Goal: Transaction & Acquisition: Purchase product/service

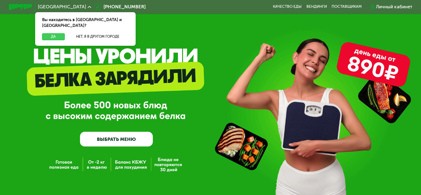
click at [56, 33] on button "Да" at bounding box center [53, 36] width 22 height 7
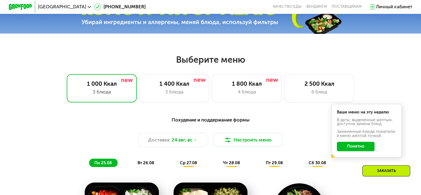
scroll to position [207, 0]
click at [154, 93] on div "3 блюда" at bounding box center [174, 91] width 58 height 7
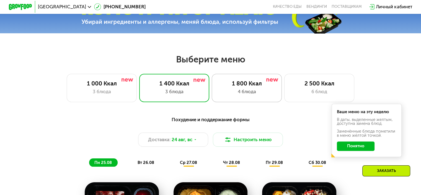
click at [232, 93] on div "4 блюда" at bounding box center [247, 91] width 58 height 7
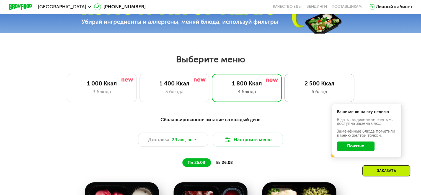
click at [306, 93] on div "6 блюд" at bounding box center [319, 91] width 58 height 7
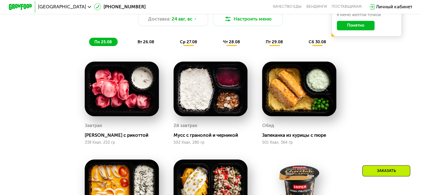
scroll to position [328, 0]
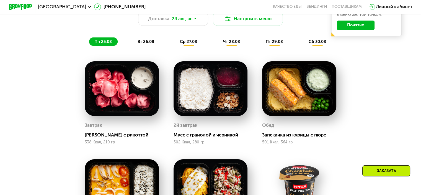
click at [186, 43] on span "ср 27.08" at bounding box center [188, 41] width 17 height 5
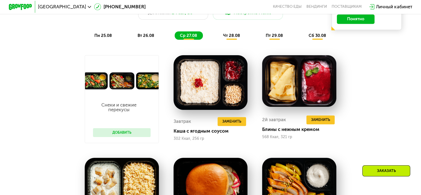
scroll to position [335, 0]
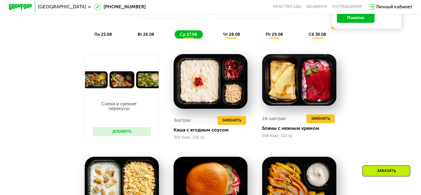
click at [175, 38] on div "вт 26.08" at bounding box center [189, 34] width 28 height 8
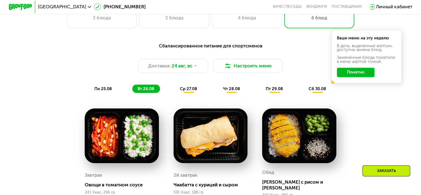
scroll to position [289, 0]
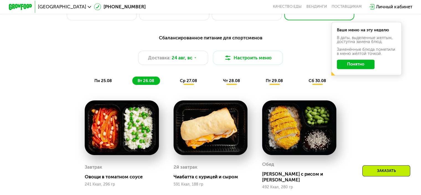
click at [274, 83] on span "пт 29.08" at bounding box center [274, 80] width 17 height 5
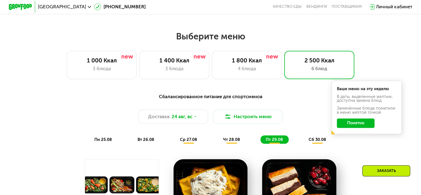
scroll to position [230, 0]
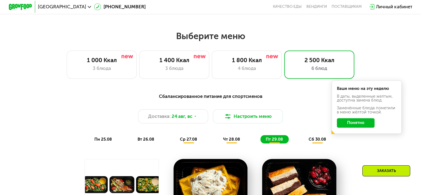
click at [317, 141] on span "сб 30.08" at bounding box center [317, 138] width 17 height 5
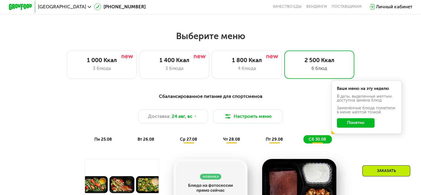
click at [349, 123] on button "Понятно" at bounding box center [356, 122] width 38 height 9
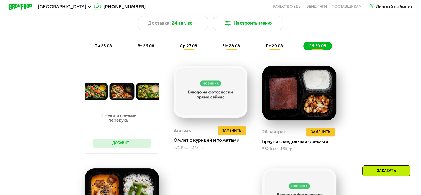
scroll to position [323, 0]
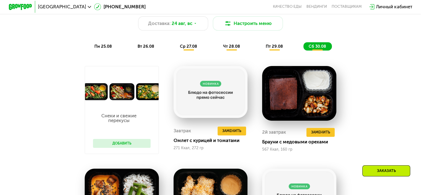
click at [121, 145] on button "Добавить" at bounding box center [122, 143] width 58 height 9
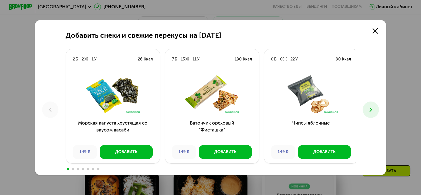
click at [121, 145] on div "Морская капуста хрустящая со вкусом васаби 149 ₽ Добавить" at bounding box center [113, 116] width 94 height 94
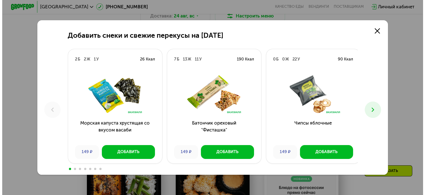
scroll to position [321, 0]
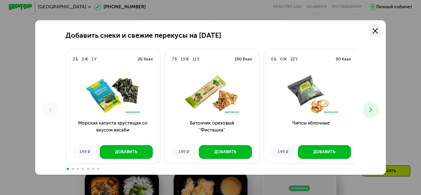
click at [377, 27] on link at bounding box center [375, 31] width 12 height 12
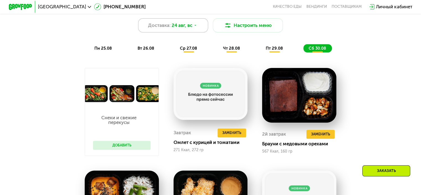
click at [181, 28] on span "24 авг, вс" at bounding box center [182, 25] width 21 height 7
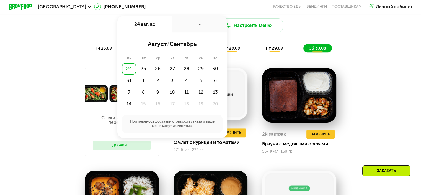
click at [89, 35] on div "Сбалансированное питание для спортсменов Доставка: [DATE] авг, вс - август / се…" at bounding box center [210, 27] width 346 height 51
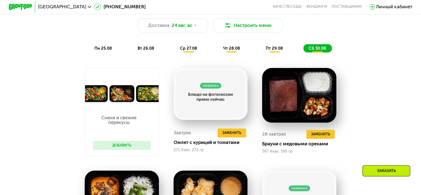
click at [88, 6] on icon at bounding box center [90, 7] width 4 height 4
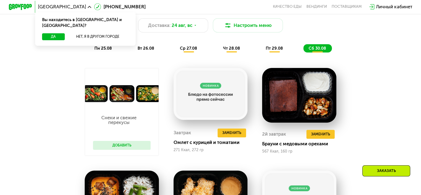
click at [88, 6] on icon at bounding box center [90, 7] width 4 height 4
click at [43, 83] on div "Сбалансированное питание для спортсменов Доставка: [DATE] Настроить меню пн 25.…" at bounding box center [210, 185] width 360 height 375
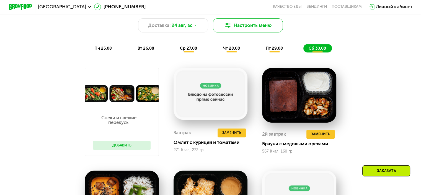
click at [253, 29] on button "Настроить меню" at bounding box center [248, 25] width 70 height 14
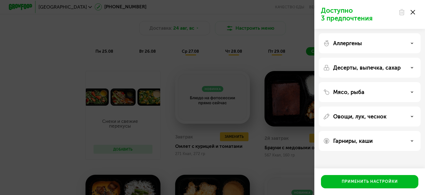
click at [412, 92] on use at bounding box center [412, 91] width 2 height 1
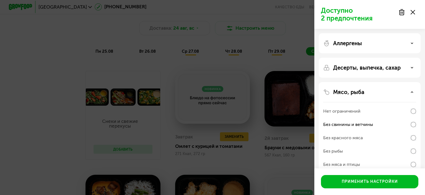
click at [383, 43] on div "Аллергены" at bounding box center [369, 43] width 93 height 7
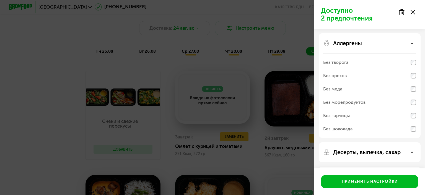
click at [383, 43] on div "Аллергены" at bounding box center [369, 43] width 93 height 7
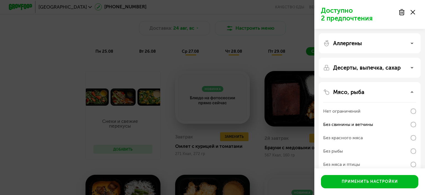
scroll to position [59, 0]
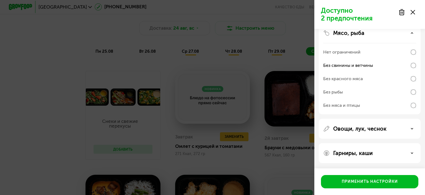
click at [352, 130] on p "Овощи, лук, чеснок" at bounding box center [359, 128] width 53 height 7
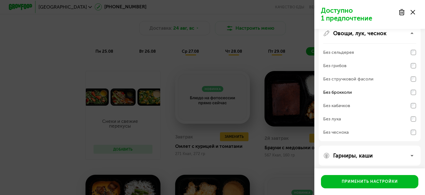
scroll to position [157, 0]
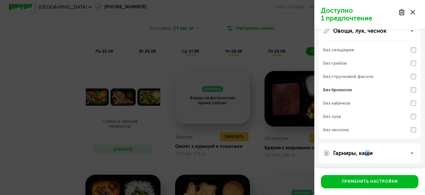
drag, startPoint x: 365, startPoint y: 156, endPoint x: 370, endPoint y: 150, distance: 7.3
click at [370, 150] on p "Гарниры, каши" at bounding box center [353, 153] width 40 height 7
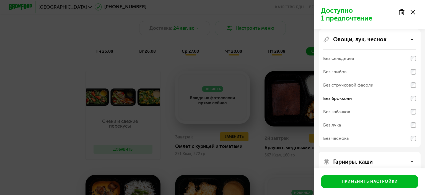
click at [413, 41] on div "Овощи, лук, чеснок" at bounding box center [369, 39] width 93 height 7
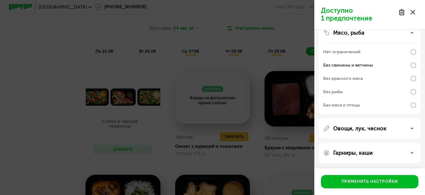
scroll to position [59, 0]
click at [385, 150] on div "Гарниры, каши" at bounding box center [369, 153] width 93 height 7
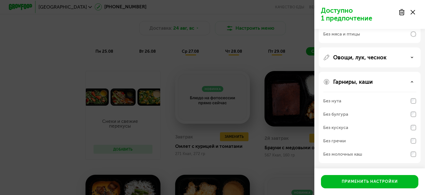
click at [389, 58] on div "Овощи, лук, чеснок" at bounding box center [369, 57] width 93 height 7
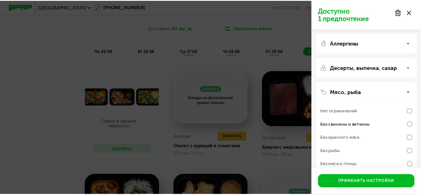
scroll to position [0, 0]
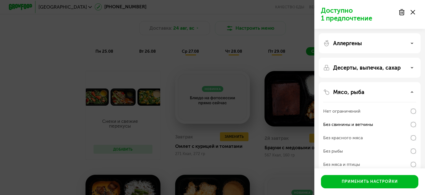
click at [389, 69] on p "Десерты, выпечка, сахар" at bounding box center [367, 67] width 68 height 7
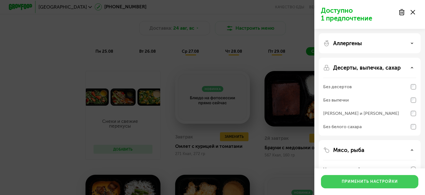
click at [382, 185] on button "Применить настройки" at bounding box center [369, 181] width 97 height 13
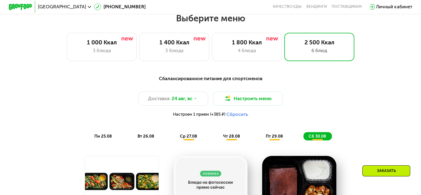
scroll to position [248, 0]
click at [144, 138] on span "вт 26.08" at bounding box center [146, 135] width 17 height 5
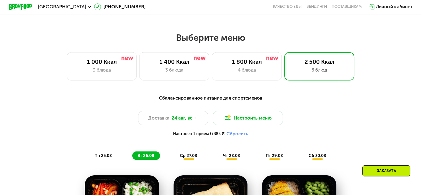
scroll to position [229, 0]
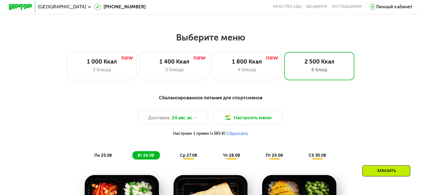
click at [107, 156] on span "пн 25.08" at bounding box center [102, 155] width 17 height 5
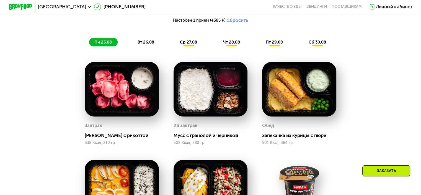
scroll to position [340, 0]
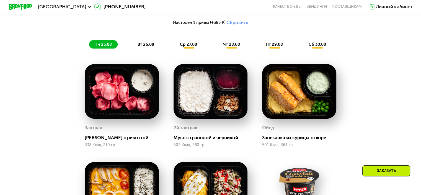
click at [271, 47] on span "пт 29.08" at bounding box center [274, 44] width 17 height 5
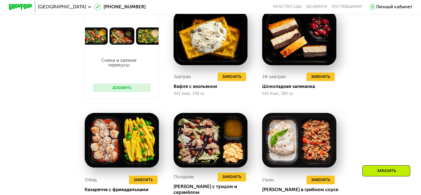
scroll to position [393, 0]
